Goal: Task Accomplishment & Management: Complete application form

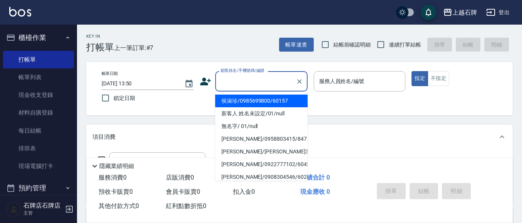
click at [255, 79] on input "顧客姓名/手機號碼/編號" at bounding box center [256, 81] width 74 height 13
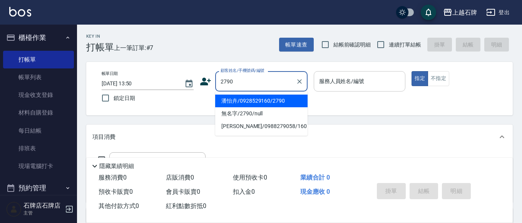
drag, startPoint x: 283, startPoint y: 100, endPoint x: 339, endPoint y: 88, distance: 57.4
click at [283, 100] on li "潘怡卉/0928529160/2790" at bounding box center [261, 101] width 92 height 13
type input "潘怡卉/0928529160/2790"
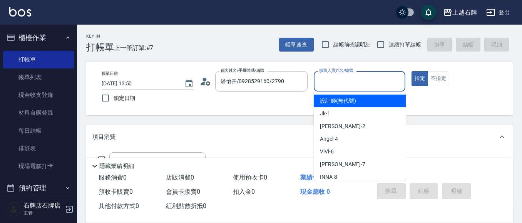
click at [351, 86] on input "服務人員姓名/編號" at bounding box center [359, 81] width 85 height 13
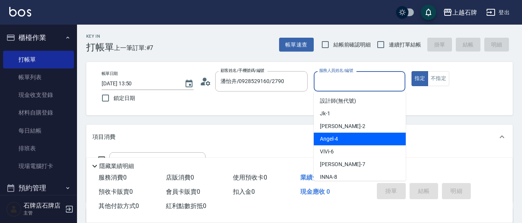
drag, startPoint x: 335, startPoint y: 142, endPoint x: 239, endPoint y: 140, distance: 96.6
click at [336, 140] on span "[PERSON_NAME] -4" at bounding box center [329, 139] width 18 height 8
type input "[PERSON_NAME]-4"
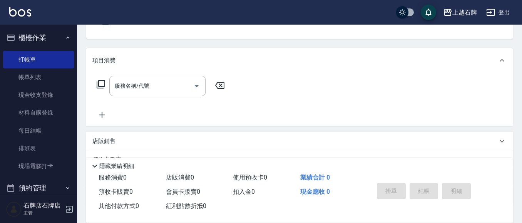
scroll to position [77, 0]
click at [165, 89] on input "服務名稱/代號" at bounding box center [152, 85] width 78 height 13
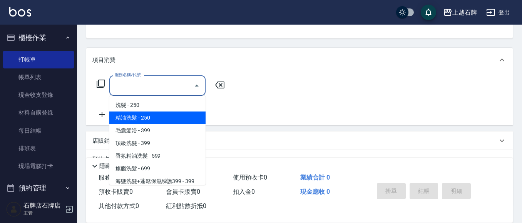
click at [169, 116] on span "精油洗髮 - 250" at bounding box center [157, 118] width 96 height 13
type input "精油洗髮(102)"
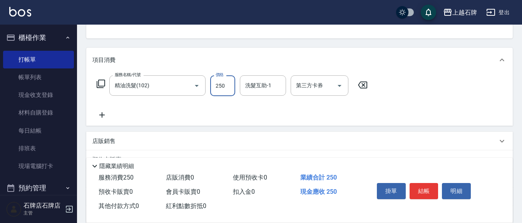
click at [224, 86] on input "250" at bounding box center [222, 85] width 25 height 21
type input "300"
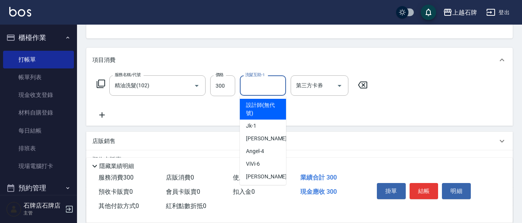
click at [253, 89] on input "洗髮互助-1" at bounding box center [262, 85] width 39 height 13
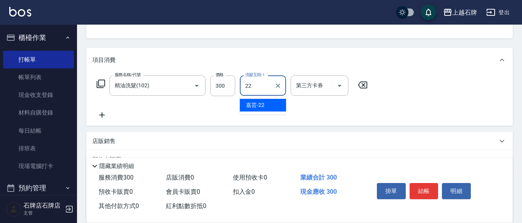
drag, startPoint x: 273, startPoint y: 105, endPoint x: 278, endPoint y: 102, distance: 5.9
click at [273, 105] on div "嘉芸 -22" at bounding box center [263, 105] width 46 height 13
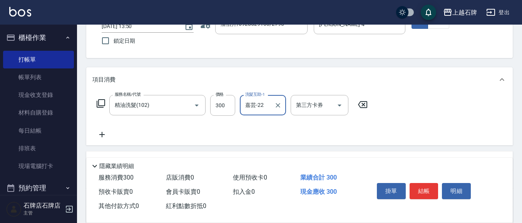
scroll to position [38, 0]
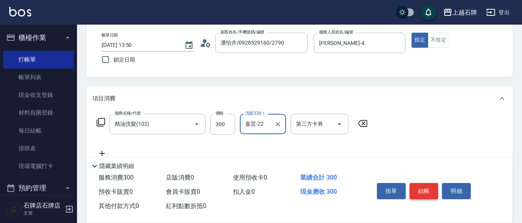
type input "嘉芸-22"
click at [423, 184] on button "結帳" at bounding box center [424, 191] width 29 height 16
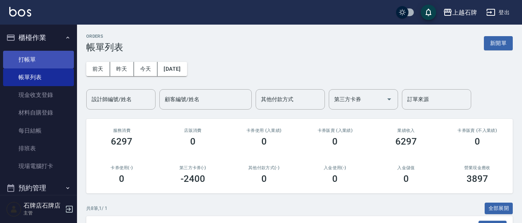
click at [30, 58] on link "打帳單" at bounding box center [38, 60] width 71 height 18
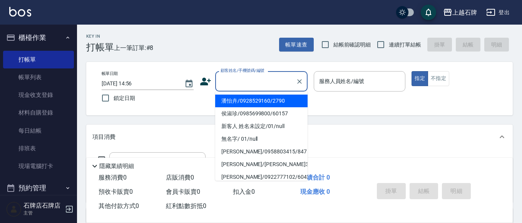
click at [232, 83] on input "顧客姓名/手機號碼/編號" at bounding box center [256, 81] width 74 height 13
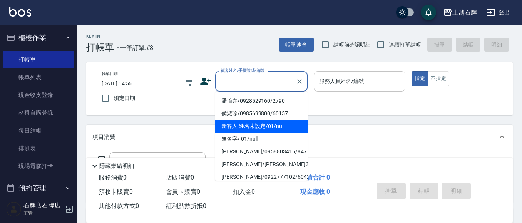
drag, startPoint x: 245, startPoint y: 123, endPoint x: 382, endPoint y: 90, distance: 140.5
click at [254, 123] on li "新客人 姓名未設定/01/null" at bounding box center [261, 126] width 92 height 13
type input "新客人 姓名未設定/01/null"
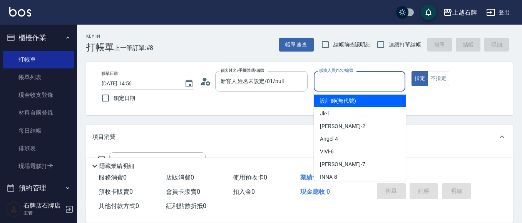
click at [359, 84] on input "服務人員姓名/編號" at bounding box center [359, 81] width 85 height 13
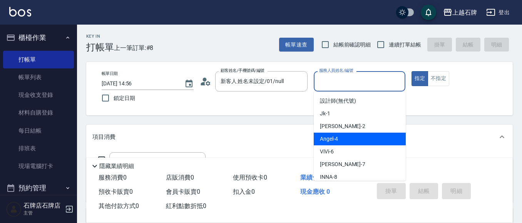
click at [341, 138] on div "[PERSON_NAME] -4" at bounding box center [360, 139] width 92 height 13
type input "[PERSON_NAME]-4"
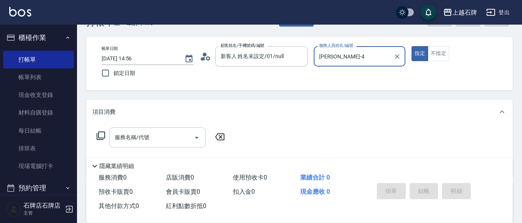
scroll to position [38, 0]
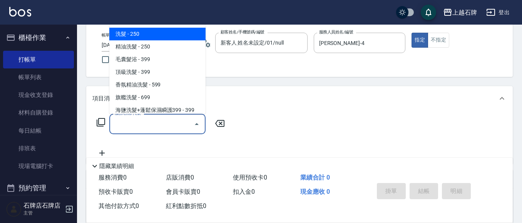
click at [168, 124] on input "服務名稱/代號" at bounding box center [152, 123] width 78 height 13
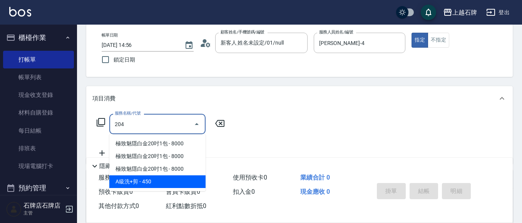
drag, startPoint x: 187, startPoint y: 179, endPoint x: 242, endPoint y: 159, distance: 58.7
click at [202, 174] on ul "極致魅隱白金20吋1包 - 8000 極致魅隱白金20吋1包 - 8000 極致魅隱白金20吋1包 - 8000 A級洗+剪 - 450" at bounding box center [157, 162] width 96 height 57
drag, startPoint x: 182, startPoint y: 182, endPoint x: 220, endPoint y: 149, distance: 50.7
click at [183, 182] on span "A級洗+剪 - 450" at bounding box center [157, 182] width 96 height 13
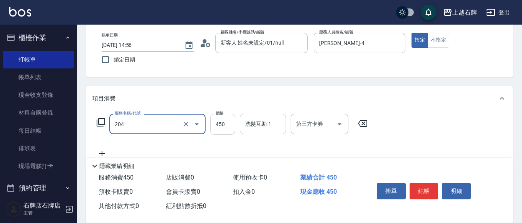
type input "A級洗+剪(204)"
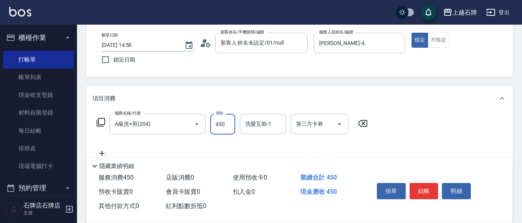
click at [228, 129] on input "450" at bounding box center [222, 124] width 25 height 21
type input "499"
click at [259, 124] on input "洗髮互助-1" at bounding box center [262, 123] width 39 height 13
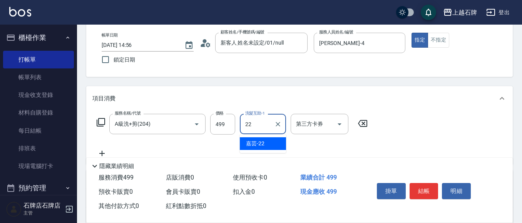
drag, startPoint x: 268, startPoint y: 148, endPoint x: 282, endPoint y: 142, distance: 15.7
click at [269, 148] on div "嘉芸 -22" at bounding box center [263, 143] width 46 height 13
type input "嘉芸-22"
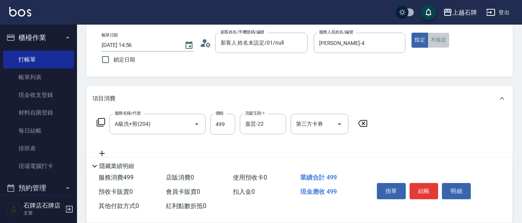
click at [439, 39] on button "不指定" at bounding box center [439, 40] width 22 height 15
click at [424, 191] on button "結帳" at bounding box center [424, 191] width 29 height 16
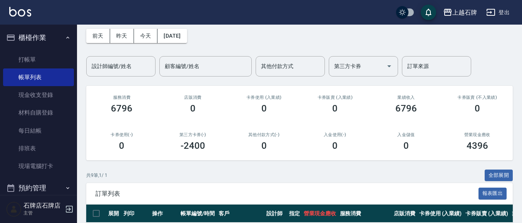
scroll to position [77, 0]
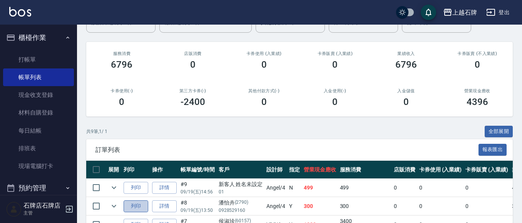
click at [137, 207] on button "列印" at bounding box center [136, 207] width 25 height 12
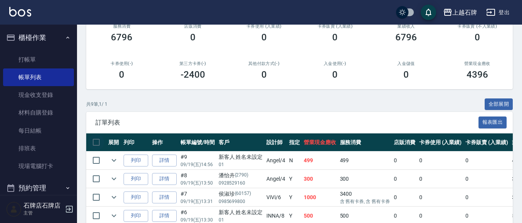
scroll to position [154, 0]
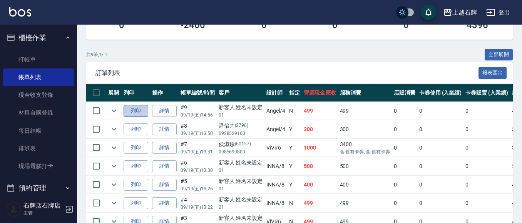
click at [139, 109] on button "列印" at bounding box center [136, 111] width 25 height 12
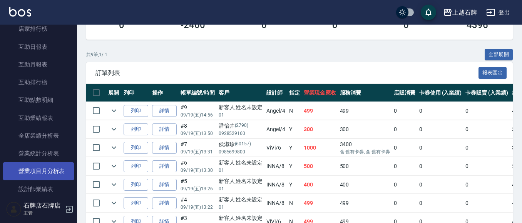
scroll to position [308, 0]
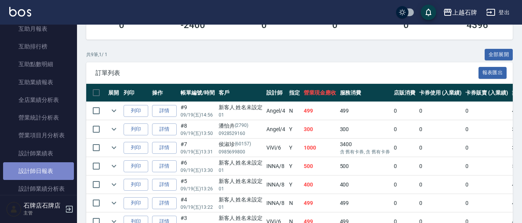
click at [46, 172] on link "設計師日報表" at bounding box center [38, 171] width 71 height 18
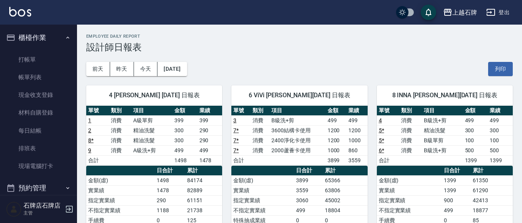
drag, startPoint x: 39, startPoint y: 60, endPoint x: 0, endPoint y: 35, distance: 46.6
click at [40, 59] on link "打帳單" at bounding box center [38, 60] width 71 height 18
